Goal: Transaction & Acquisition: Purchase product/service

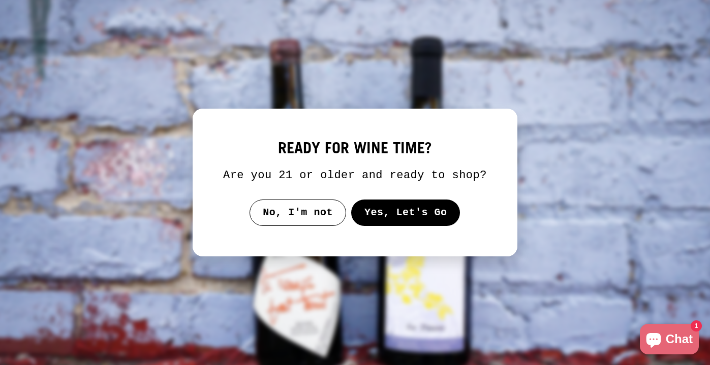
click at [405, 224] on button "Yes, Let's Go" at bounding box center [405, 213] width 109 height 26
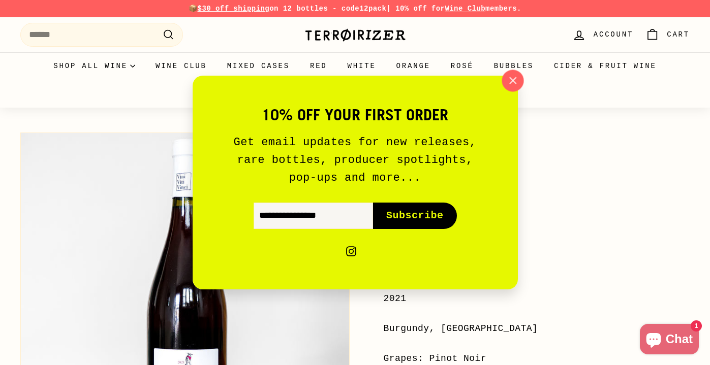
click at [518, 80] on icon "button" at bounding box center [512, 80] width 15 height 15
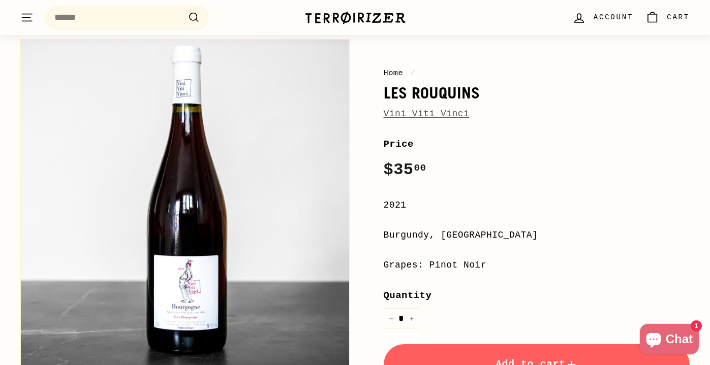
scroll to position [99, 0]
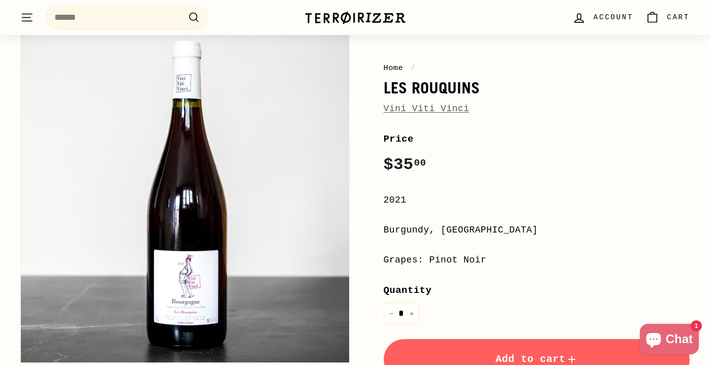
click at [460, 105] on link "Vini Viti Vinci" at bounding box center [427, 109] width 86 height 10
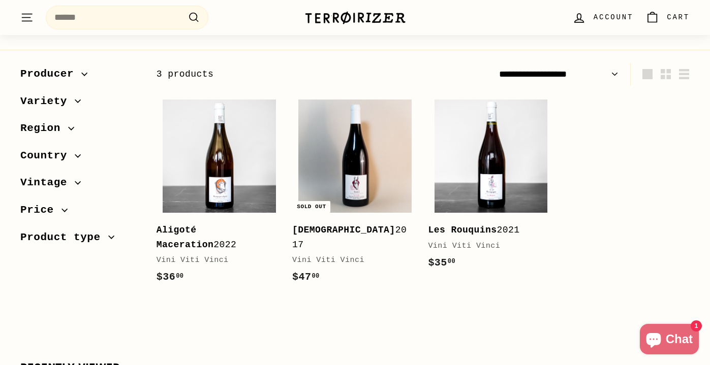
scroll to position [131, 0]
click at [482, 229] on b "Les Rouquins" at bounding box center [462, 230] width 69 height 10
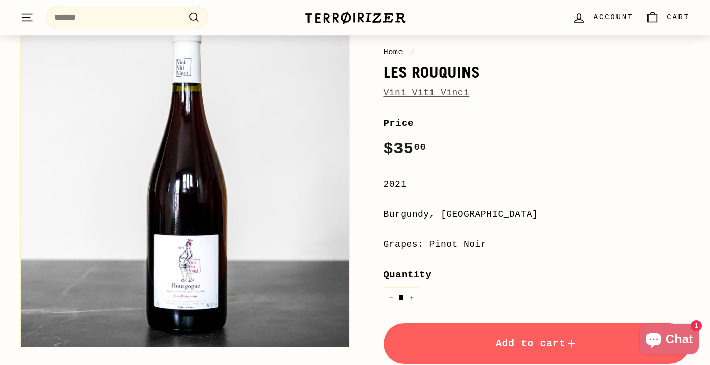
scroll to position [193, 0]
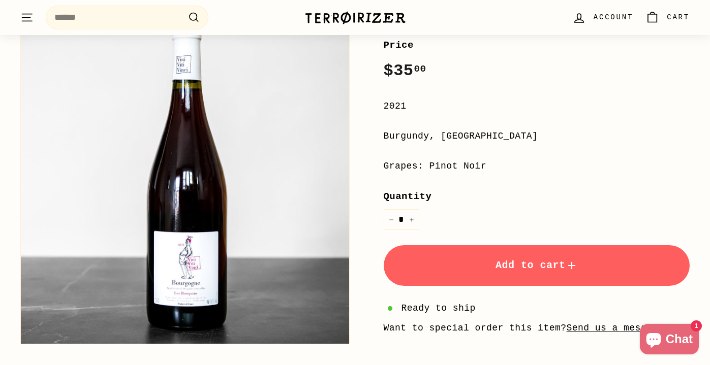
click at [175, 239] on button "Zoom" at bounding box center [185, 180] width 328 height 328
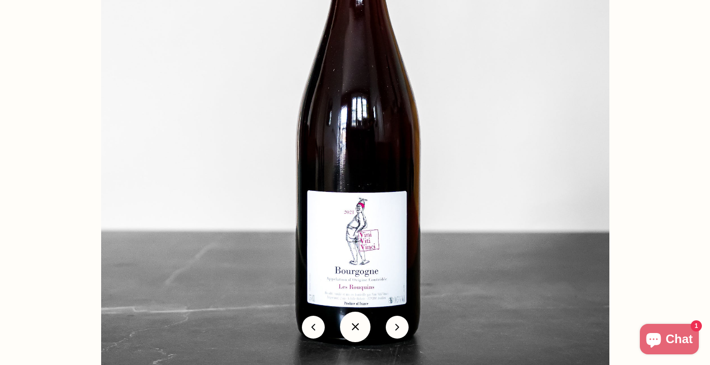
click at [374, 281] on img at bounding box center [355, 111] width 508 height 508
